Goal: Entertainment & Leisure: Consume media (video, audio)

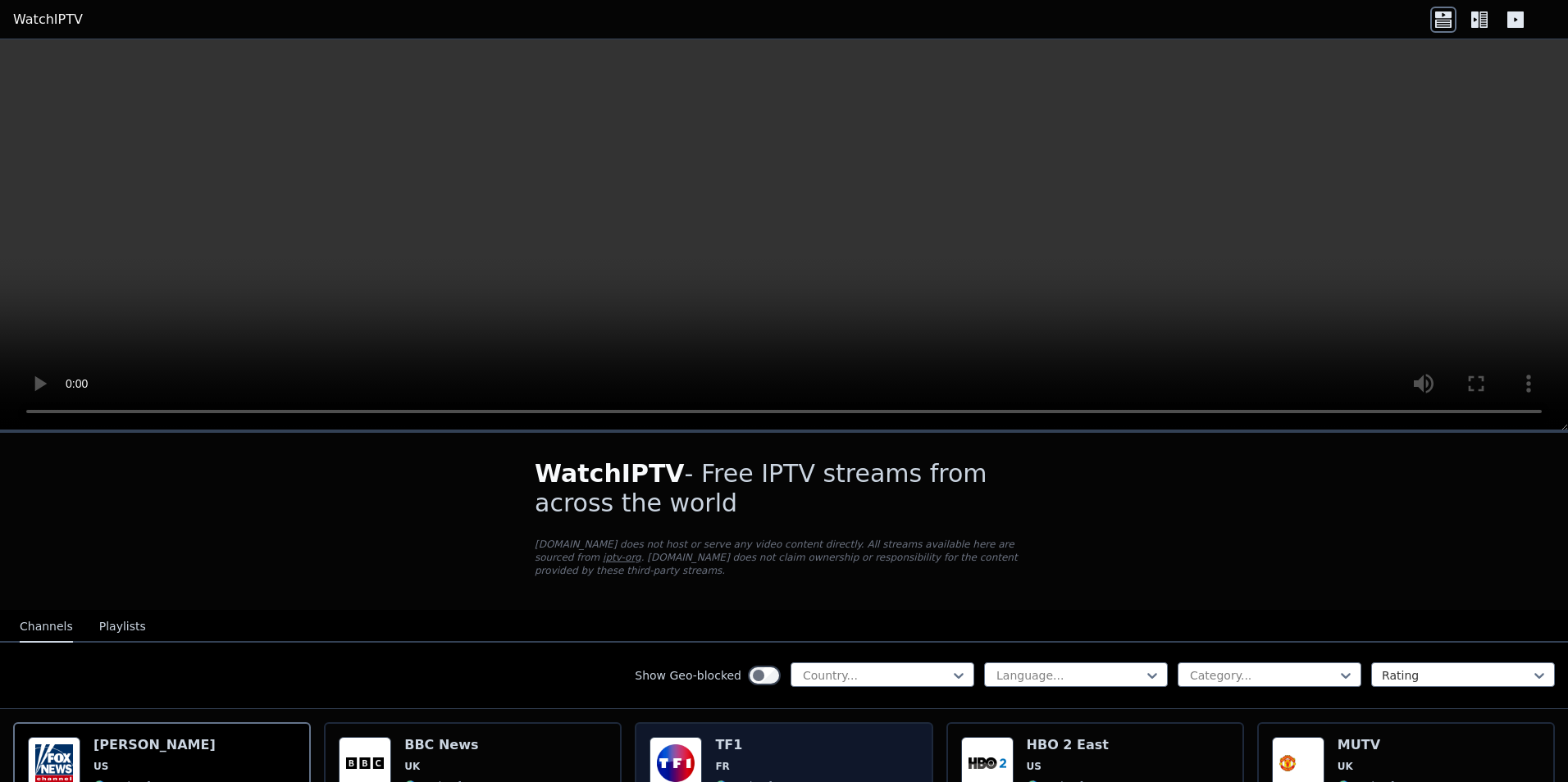
click at [720, 737] on h6 "TF1" at bounding box center [751, 745] width 72 height 17
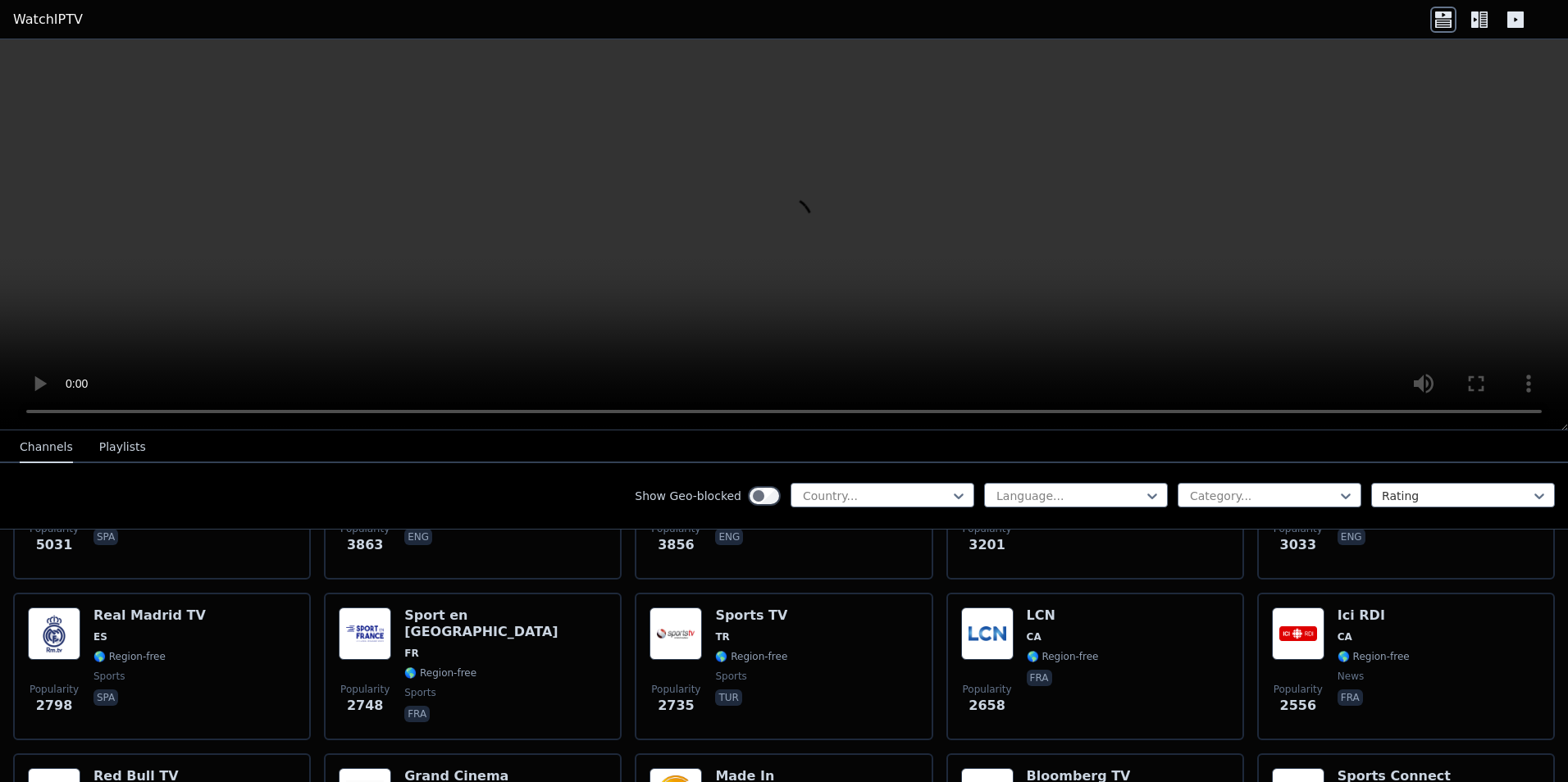
scroll to position [379, 0]
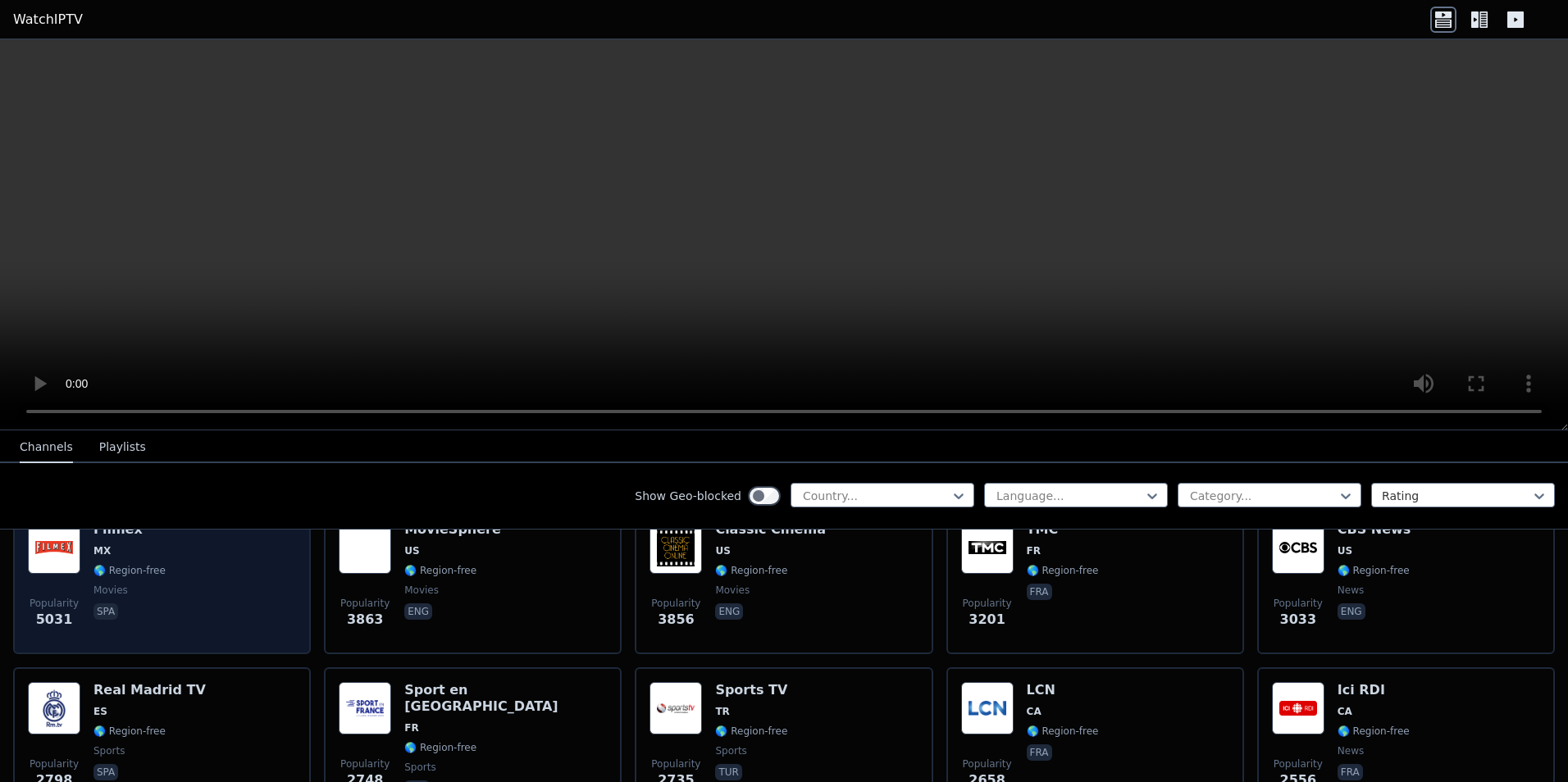
click at [263, 613] on div "Popularity 5031 Filmex MX 🌎 Region-free movies spa" at bounding box center [162, 581] width 268 height 118
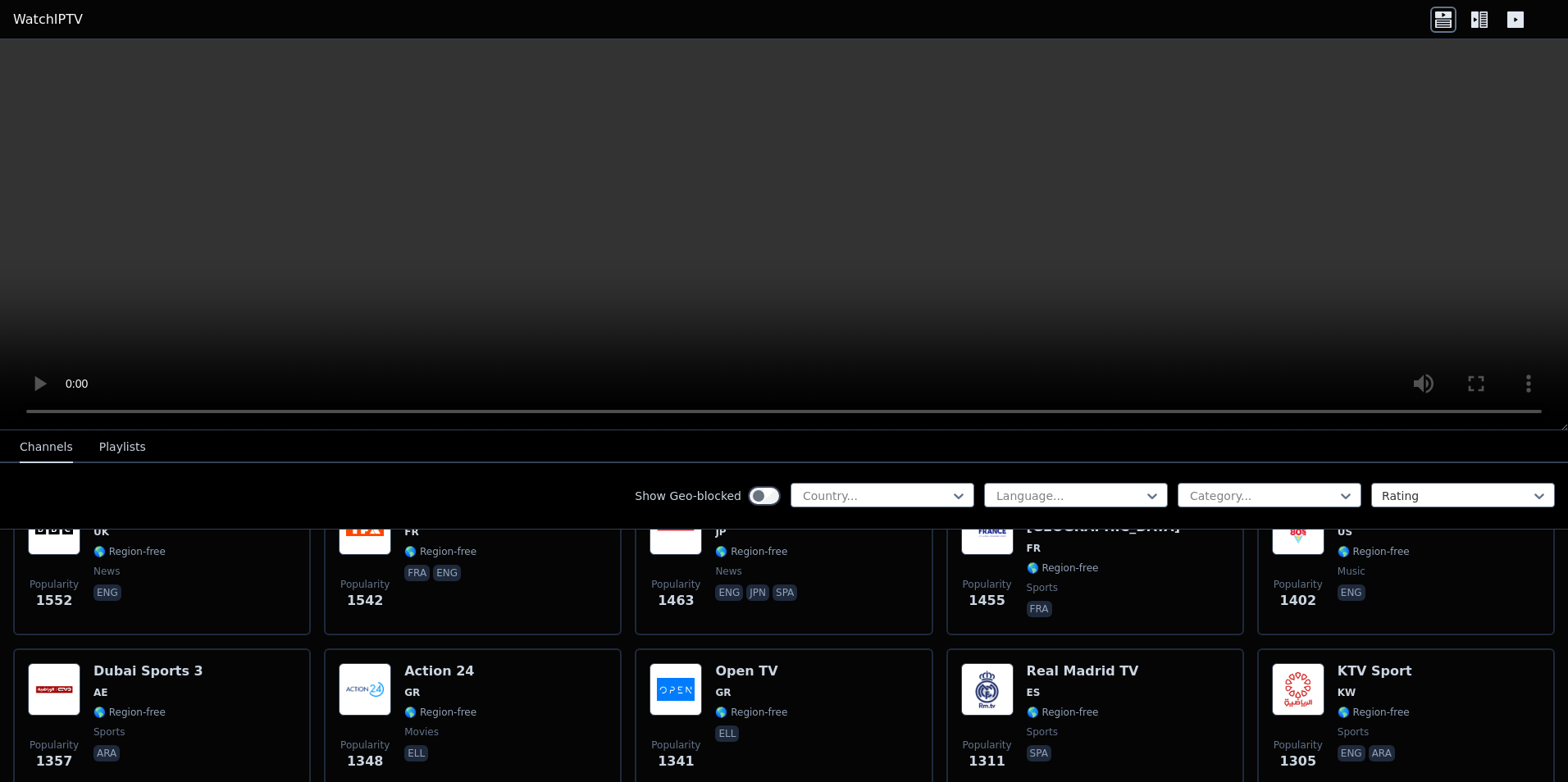
scroll to position [1223, 0]
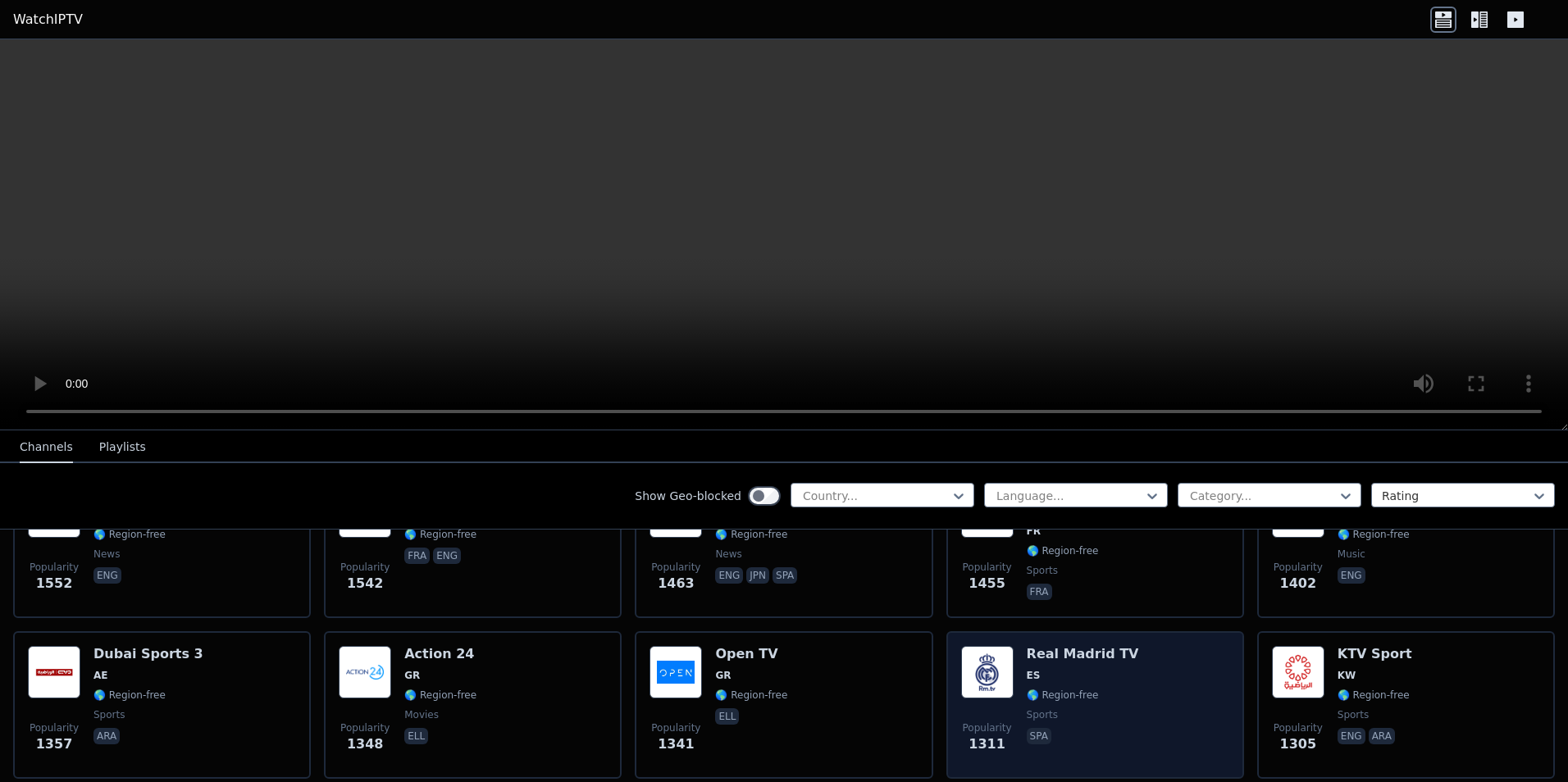
click at [997, 685] on img at bounding box center [987, 672] width 52 height 52
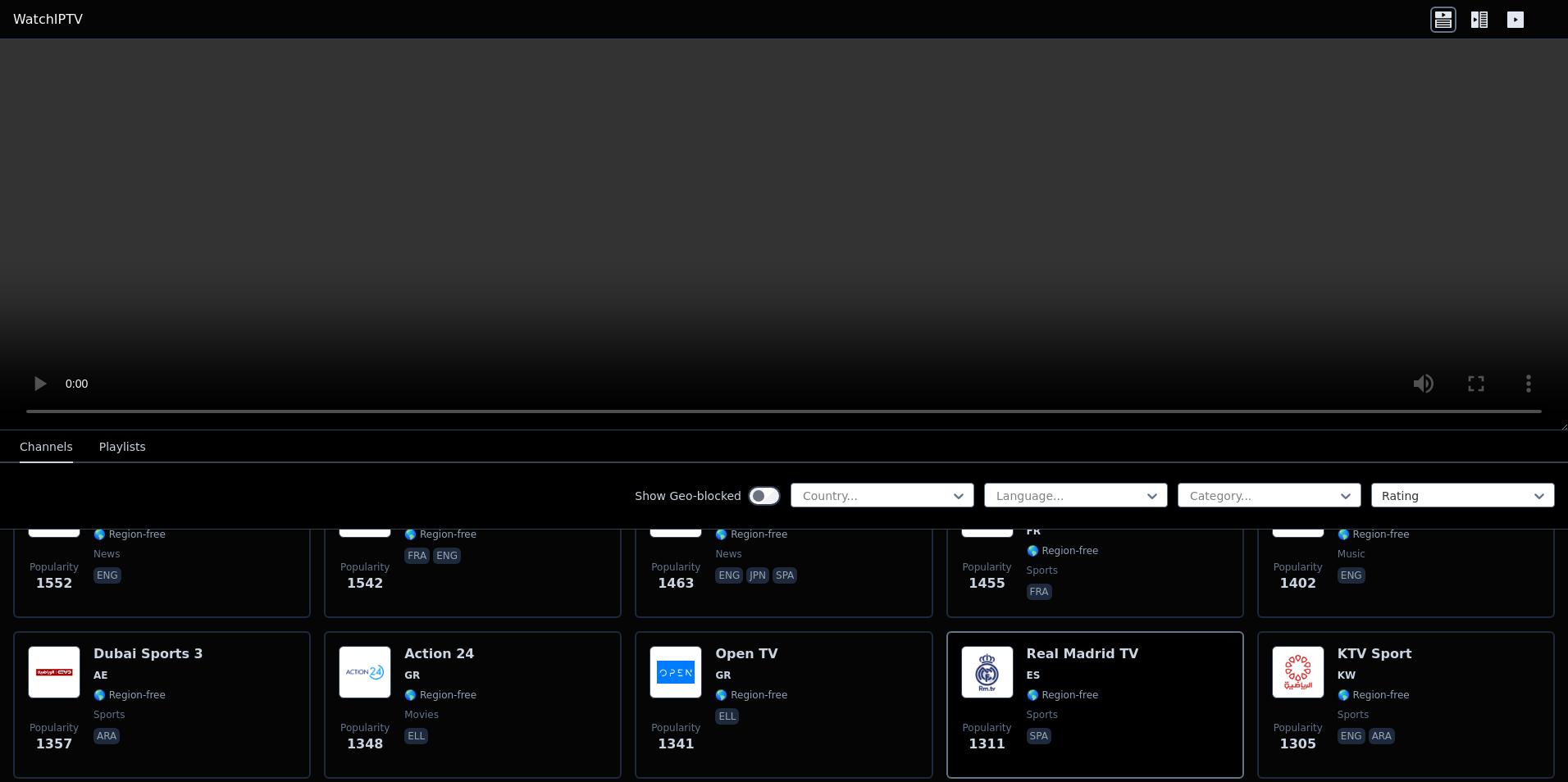
click at [1513, 27] on icon at bounding box center [1516, 20] width 17 height 17
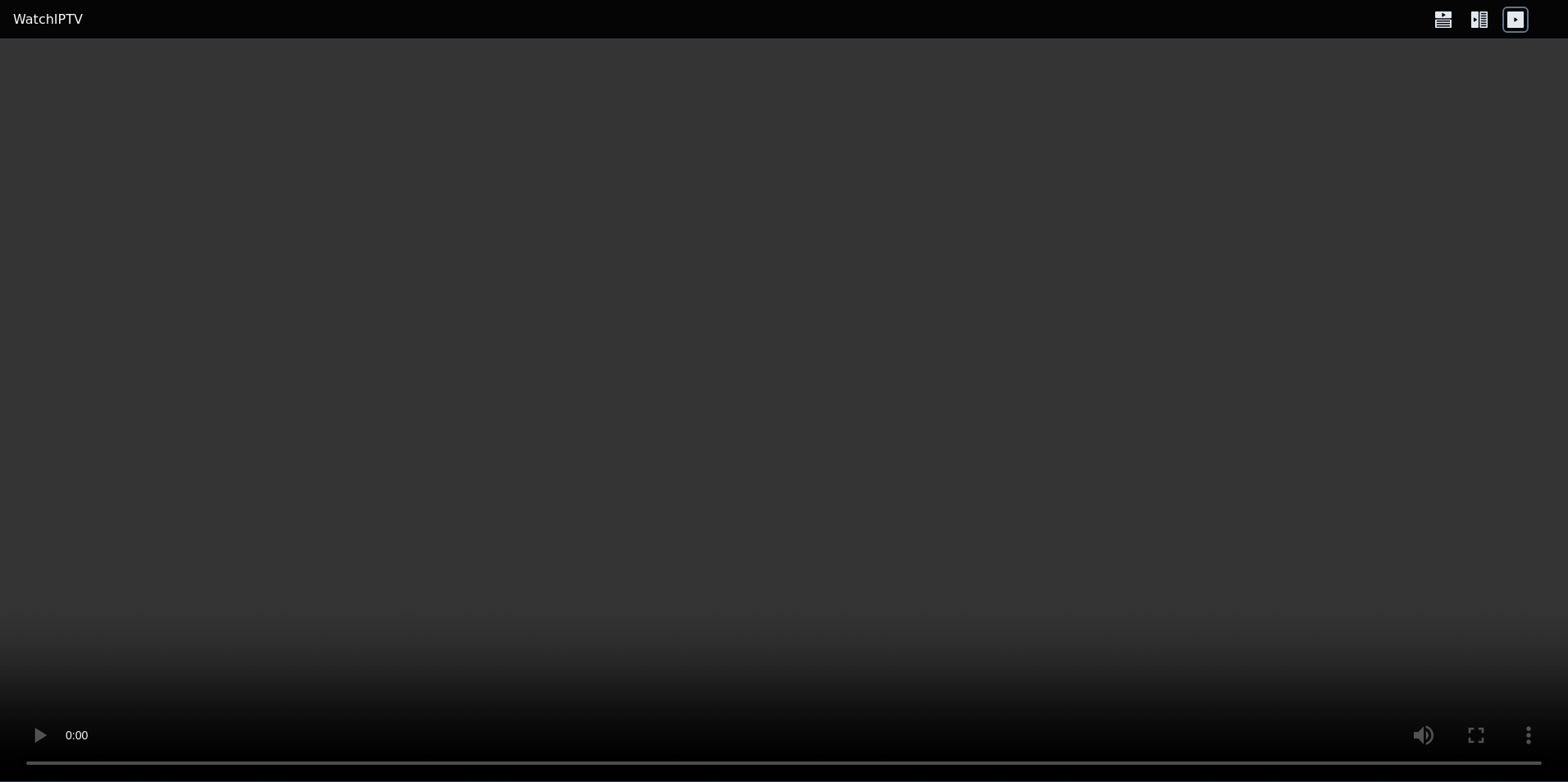
click at [1513, 27] on icon at bounding box center [1516, 20] width 17 height 17
click at [1489, 22] on icon at bounding box center [1480, 20] width 27 height 27
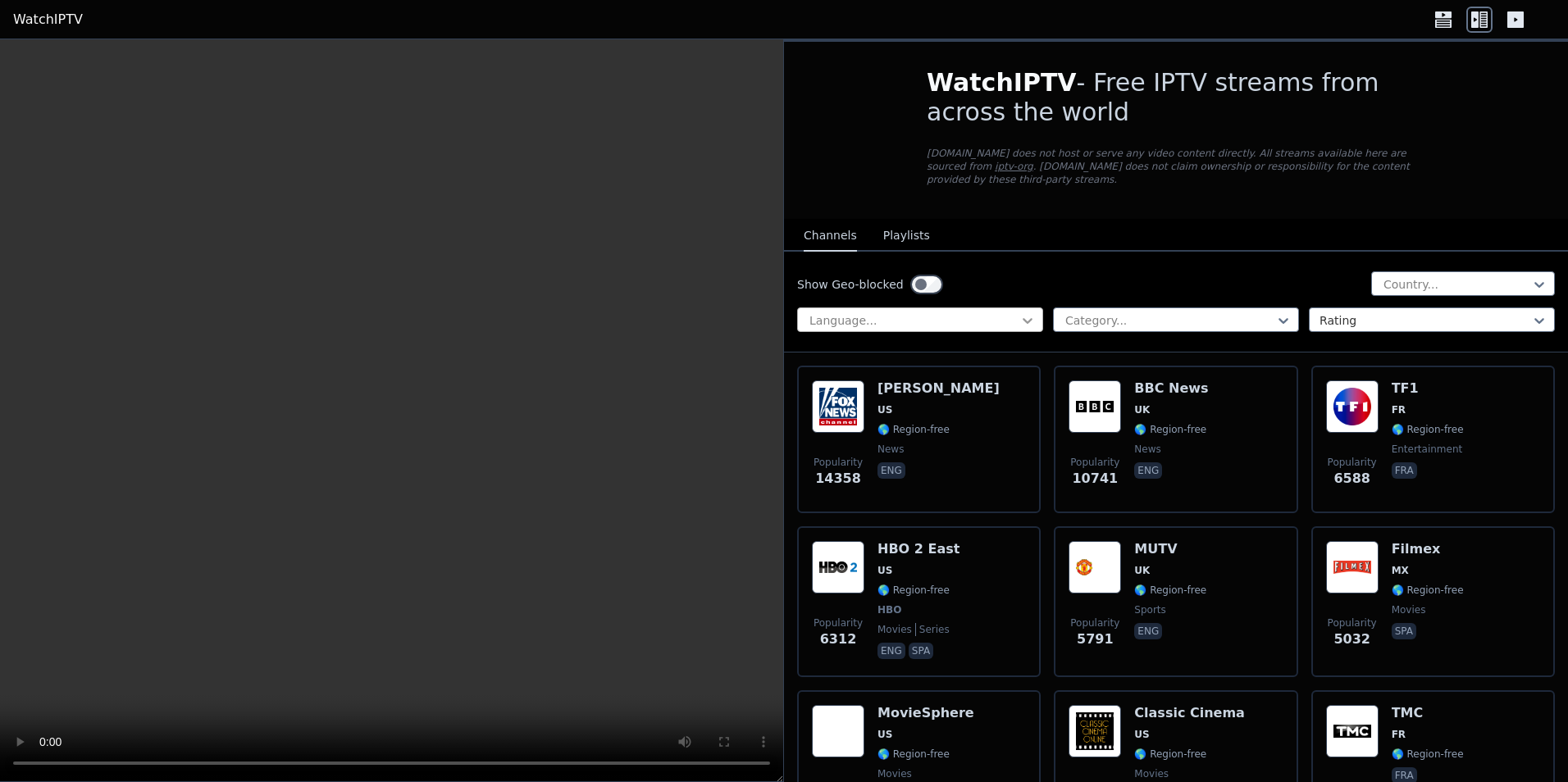
click at [1029, 314] on icon at bounding box center [1027, 321] width 17 height 17
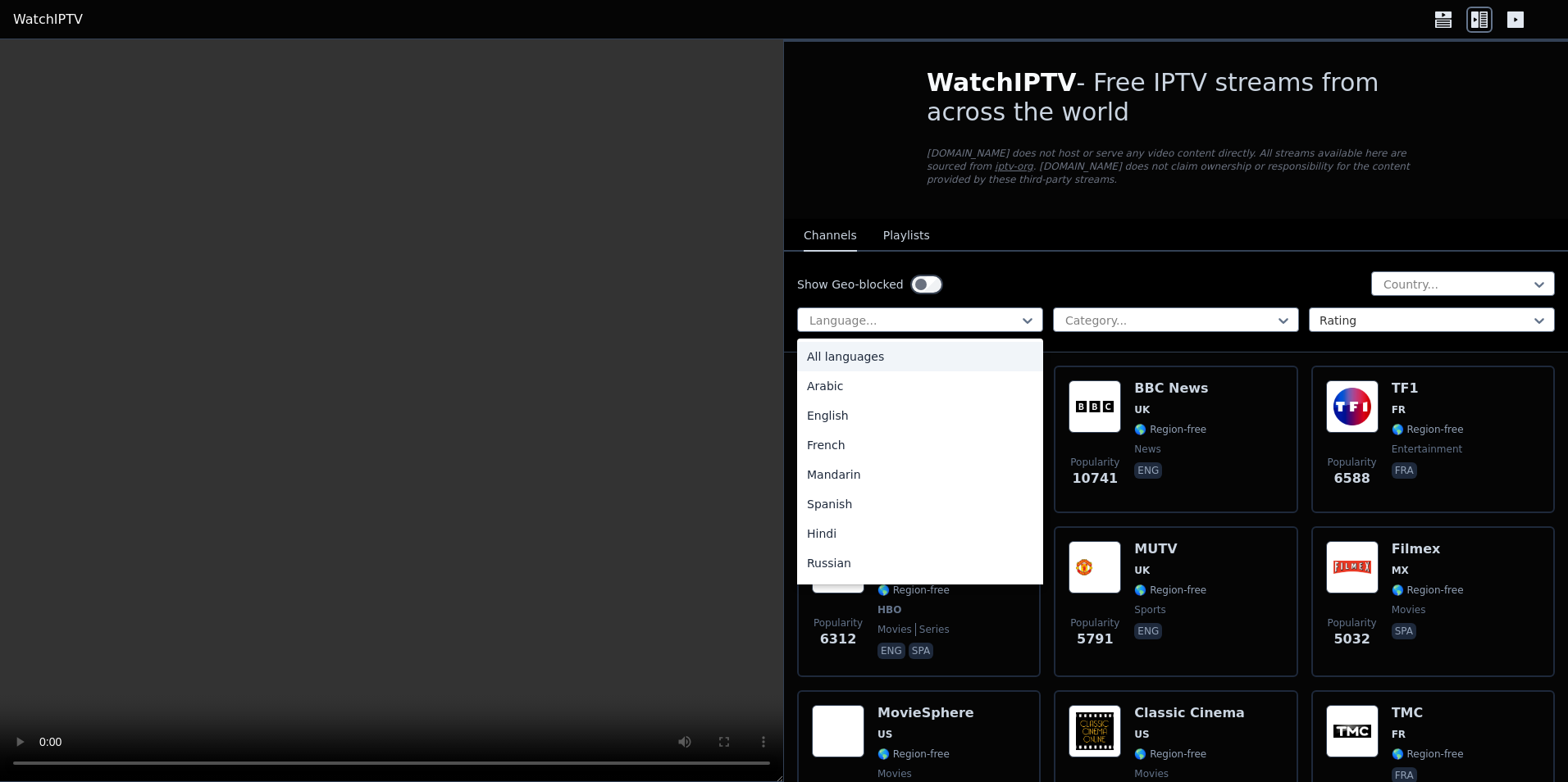
click at [913, 220] on button "Playlists" at bounding box center [907, 235] width 47 height 31
